Goal: Browse casually: Explore the website without a specific task or goal

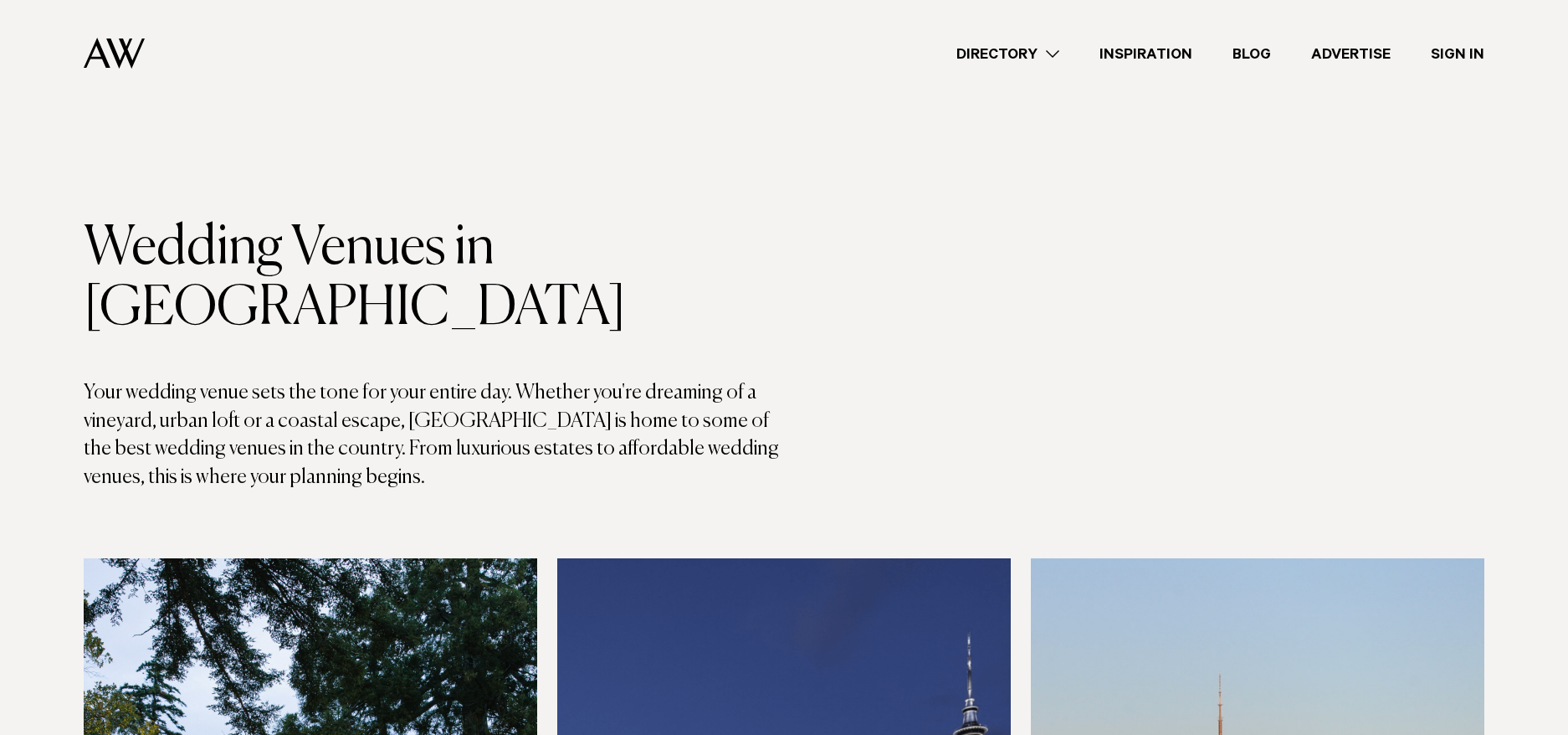
click at [124, 46] on img at bounding box center [114, 53] width 61 height 31
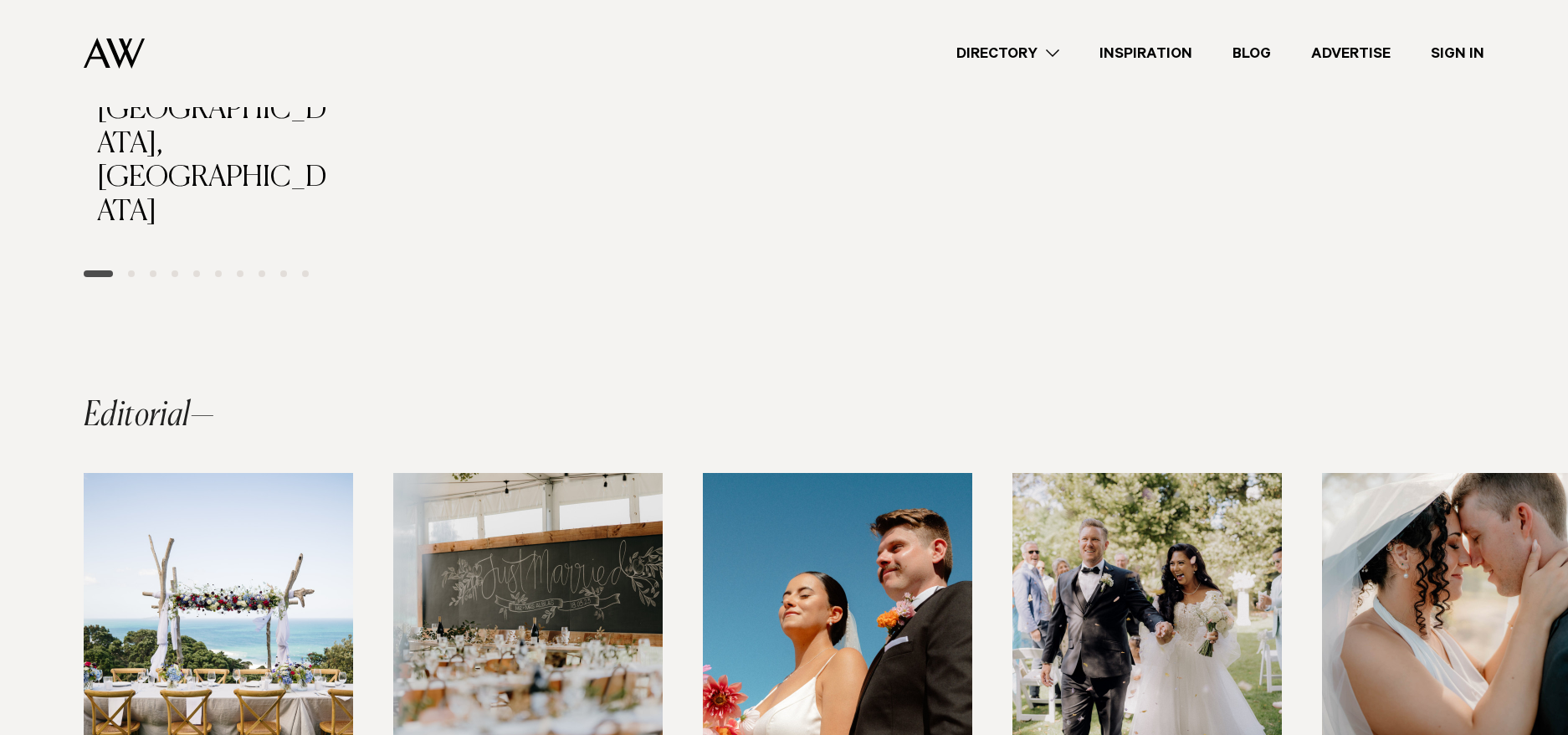
scroll to position [1052, 0]
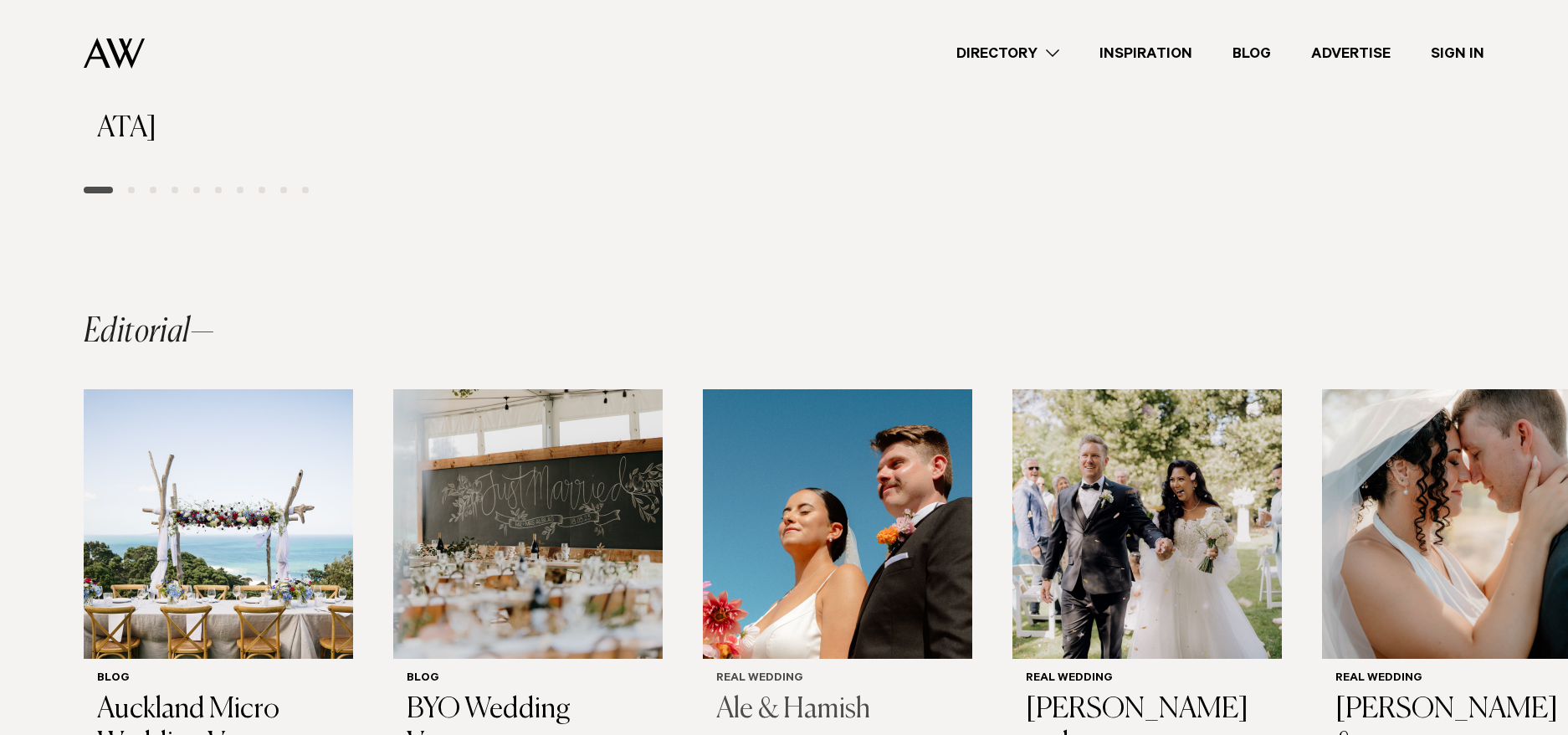
click at [884, 389] on img "3 / 14" at bounding box center [837, 523] width 269 height 269
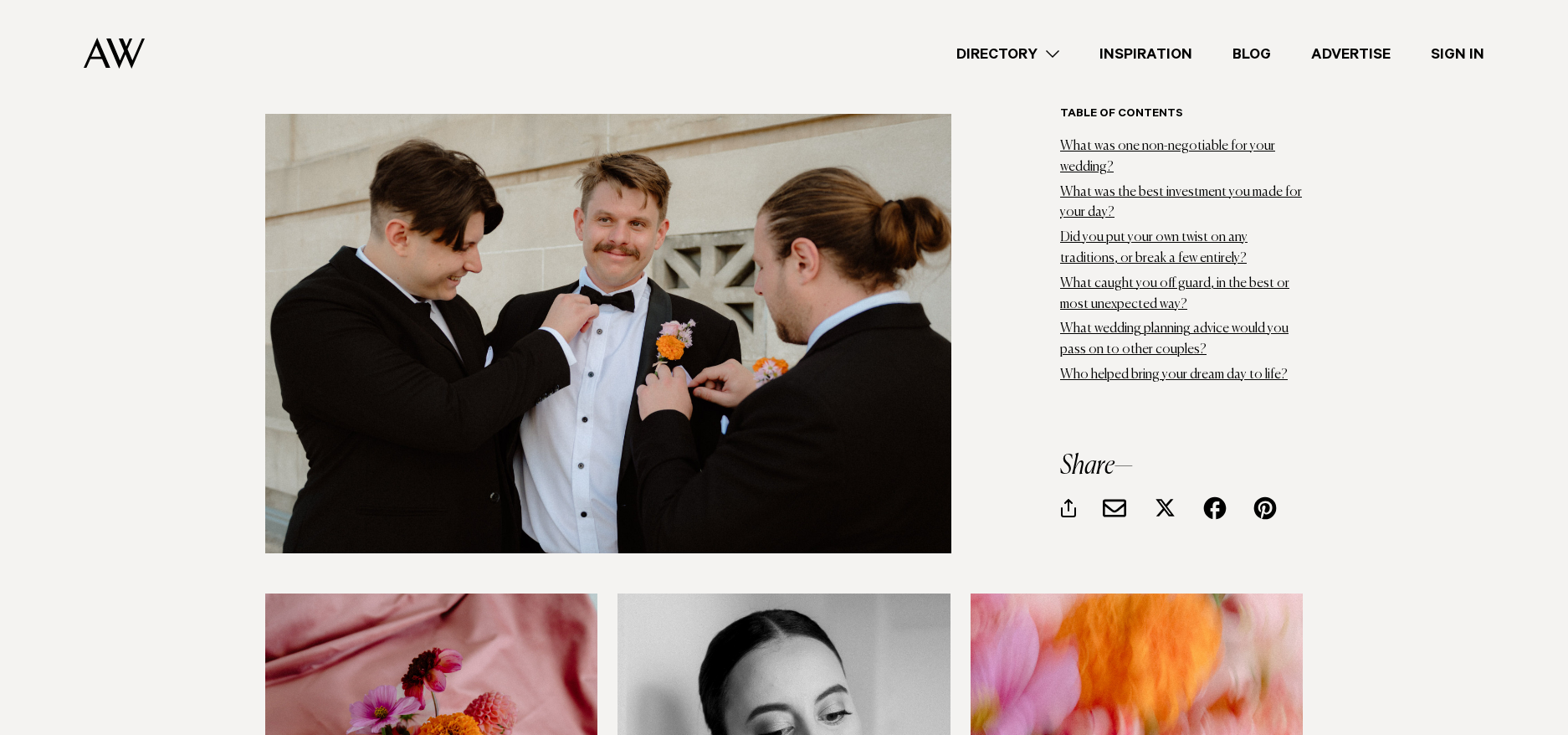
scroll to position [1004, 0]
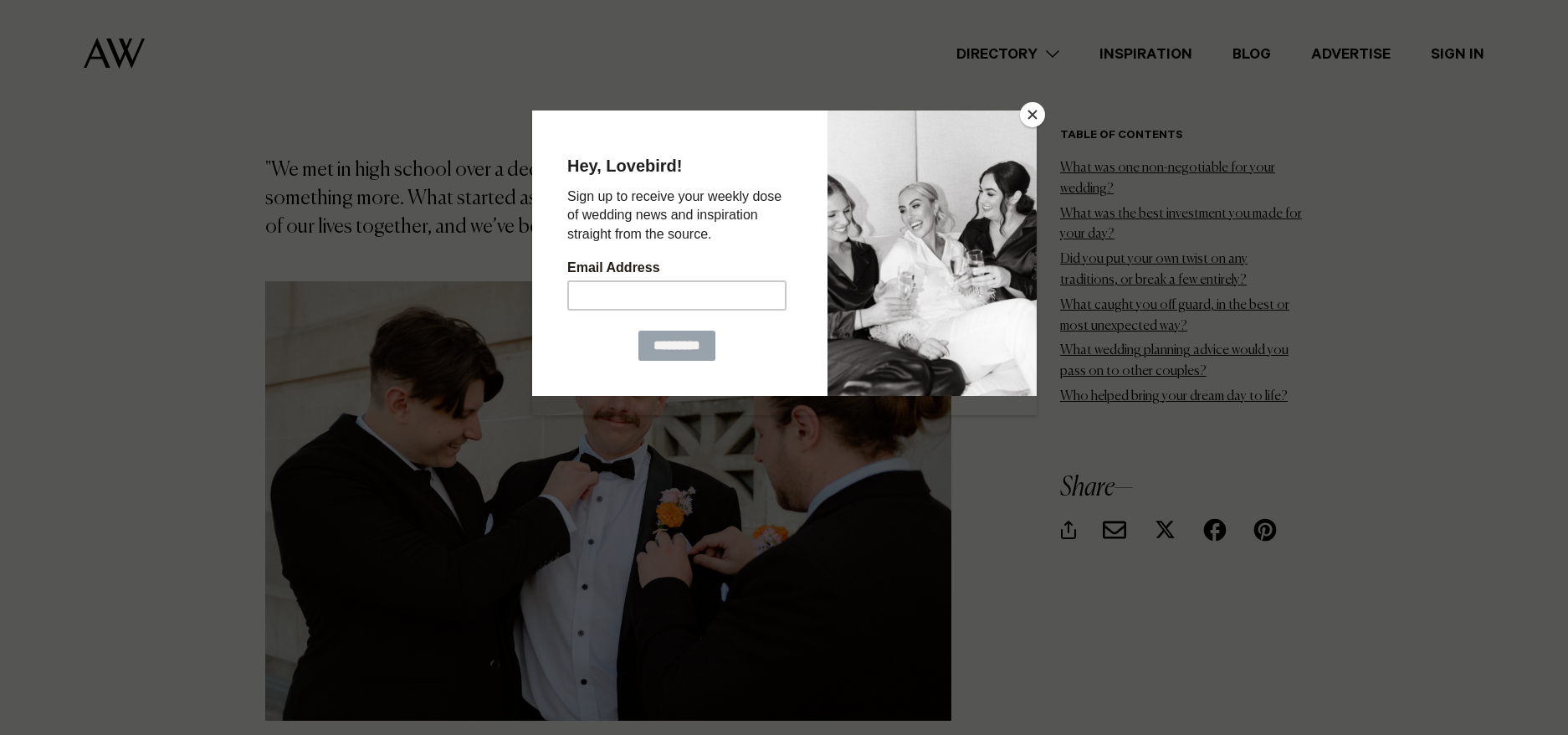
click at [1028, 113] on button "Close" at bounding box center [1032, 114] width 25 height 25
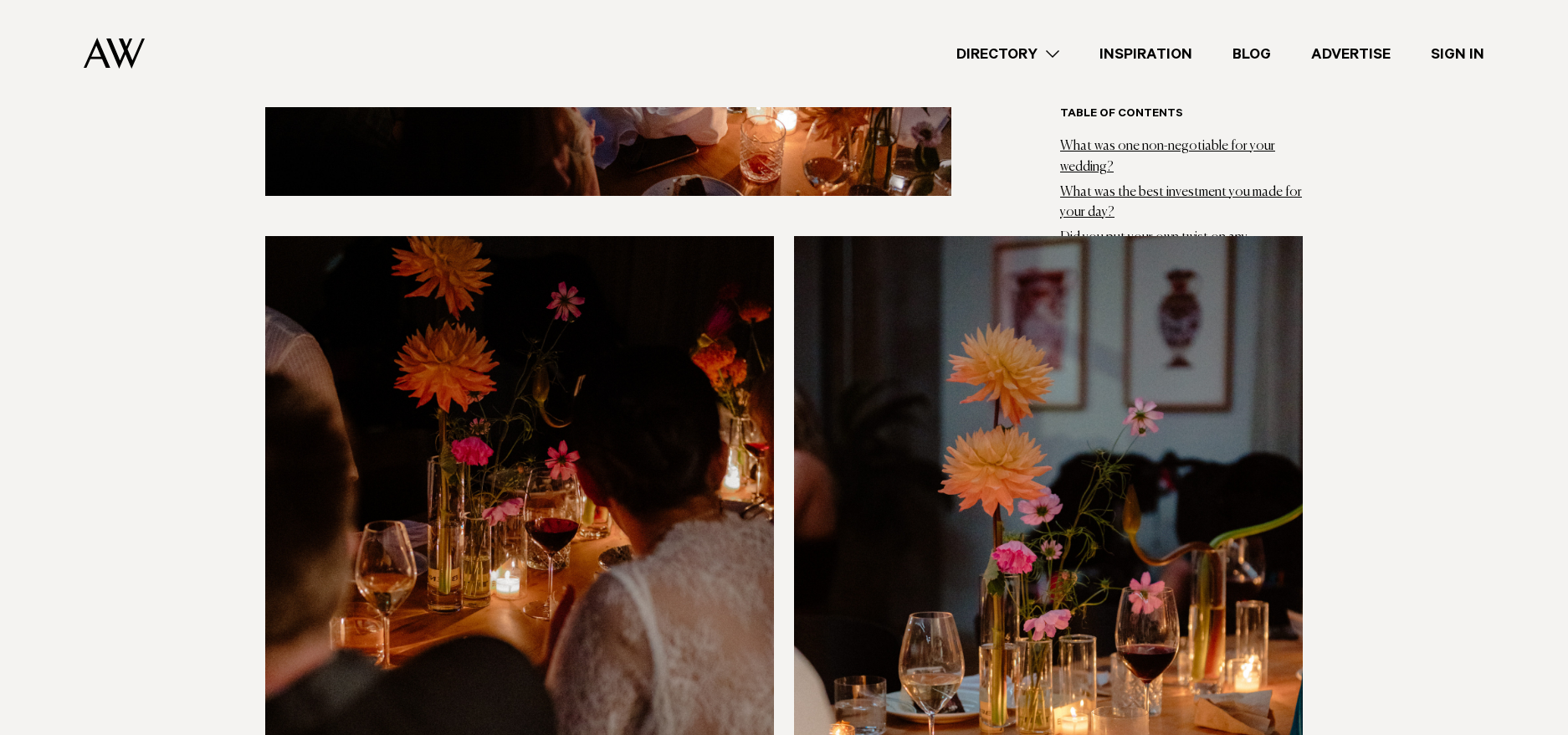
scroll to position [12134, 0]
